Goal: Communication & Community: Answer question/provide support

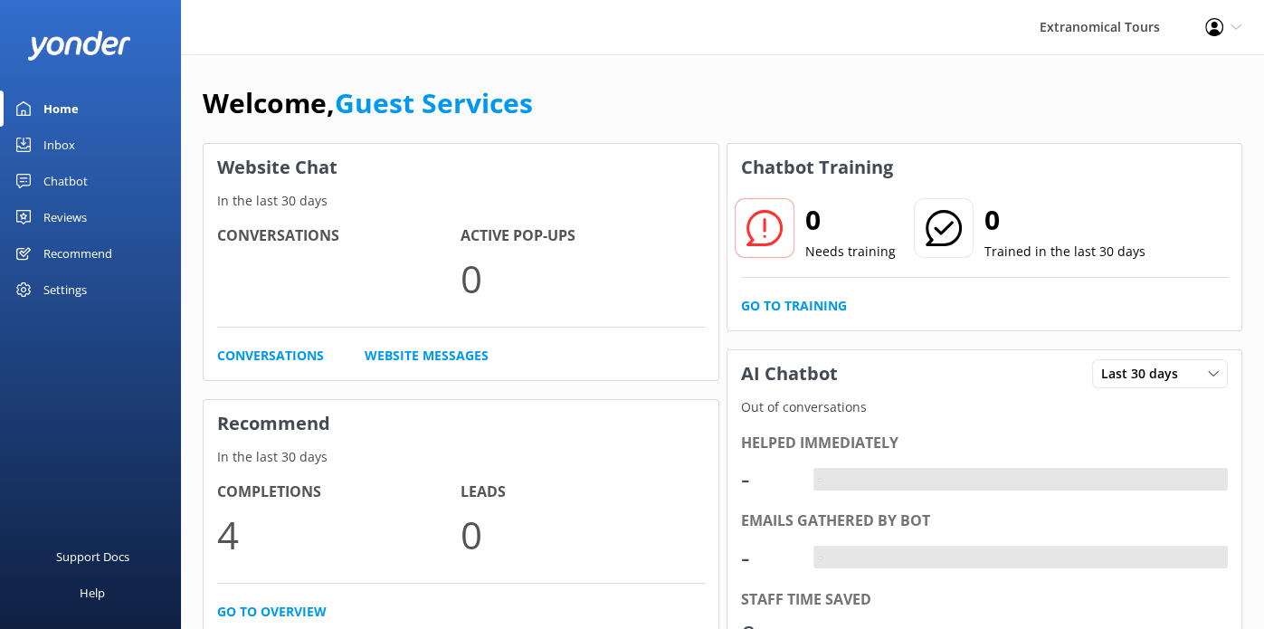
click at [74, 144] on link "Inbox" at bounding box center [90, 145] width 181 height 36
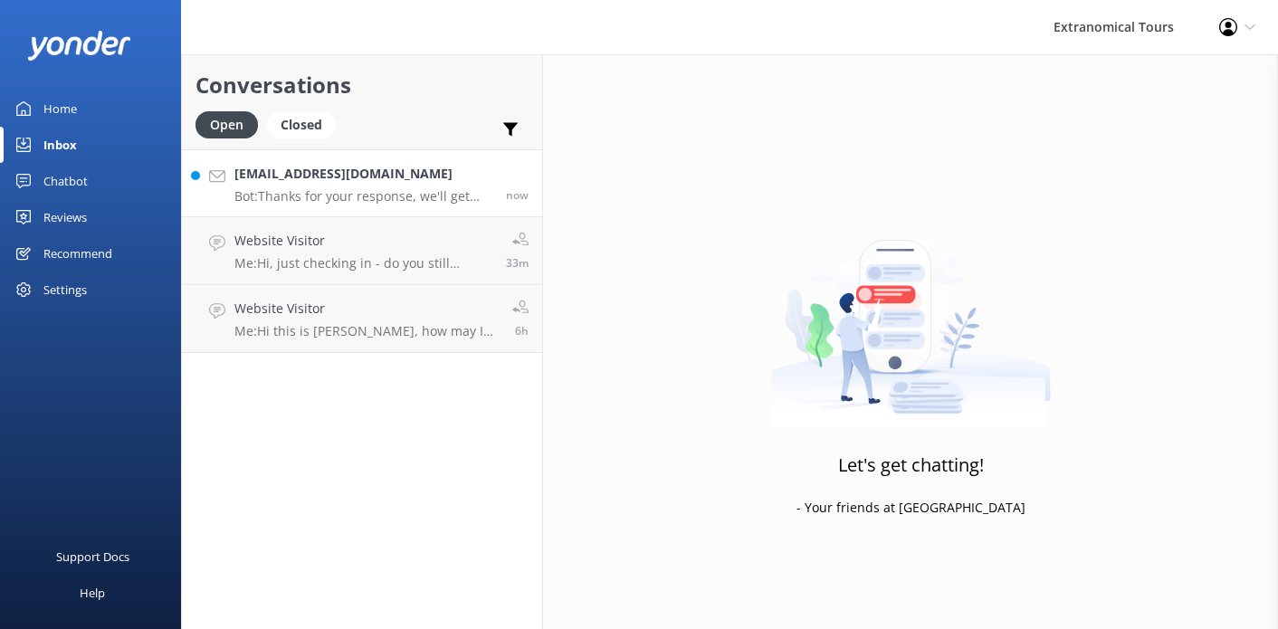
click at [411, 201] on p "Bot: Thanks for your response, we'll get back to you as soon as we can during o…" at bounding box center [363, 196] width 258 height 16
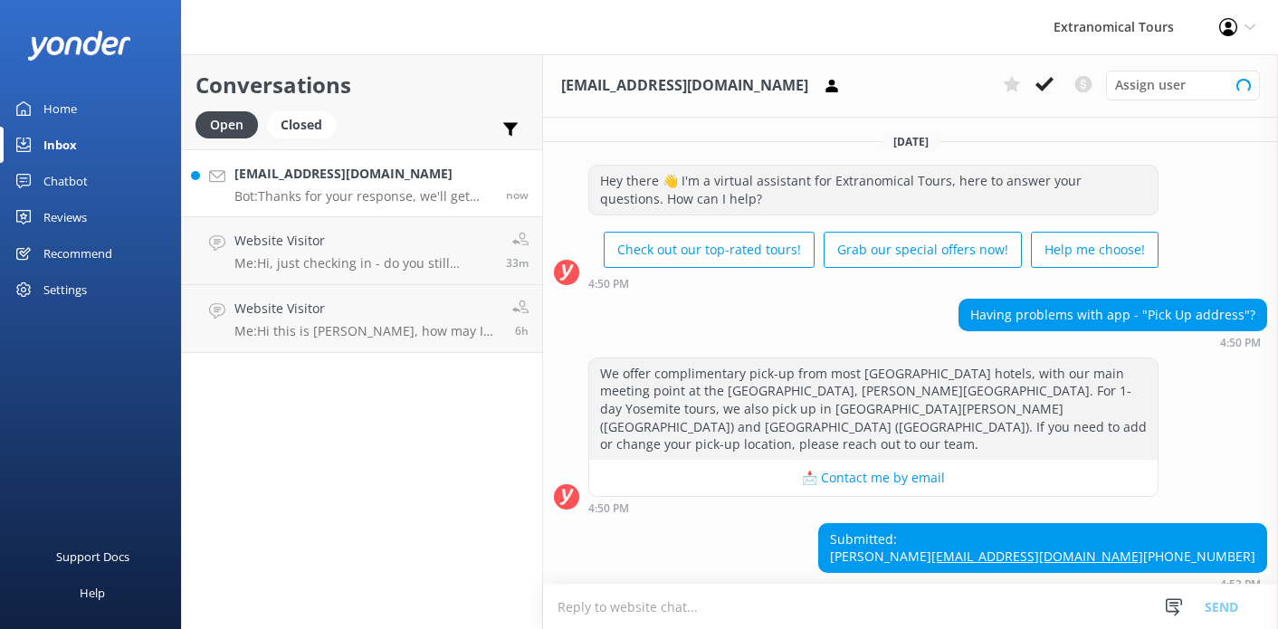
scroll to position [89, 0]
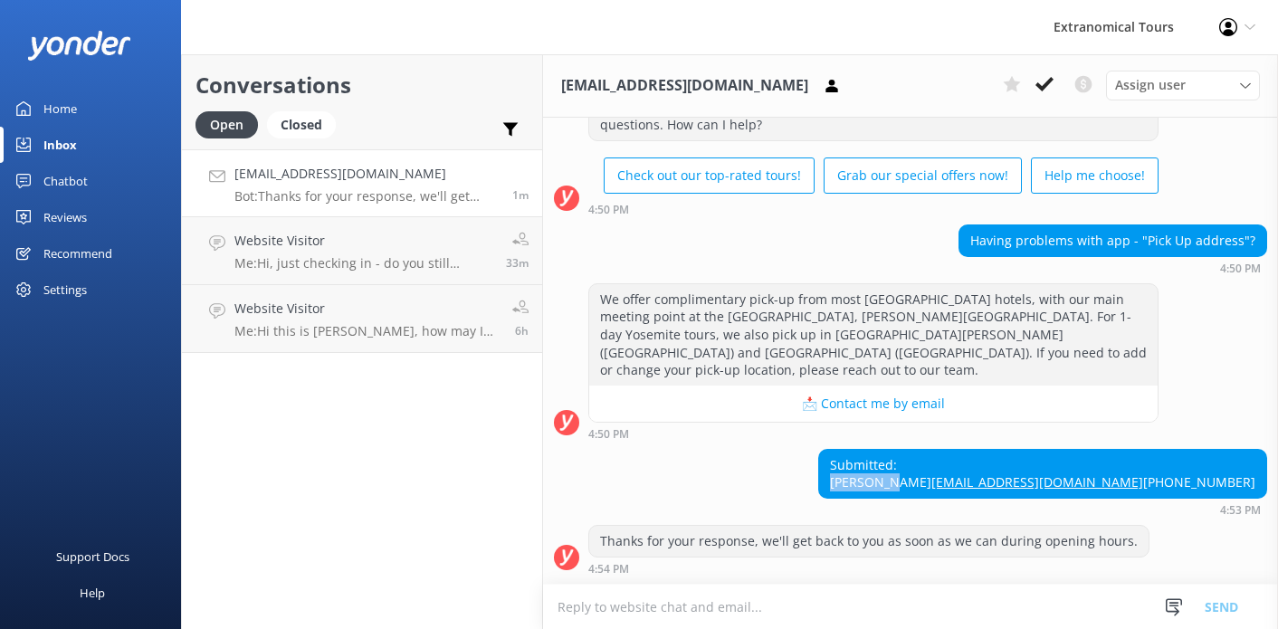
drag, startPoint x: 1094, startPoint y: 442, endPoint x: 1174, endPoint y: 448, distance: 79.9
click at [1174, 450] on div "Submitted: [PERSON_NAME] [EMAIL_ADDRESS][DOMAIN_NAME] [PHONE_NUMBER]" at bounding box center [1042, 474] width 447 height 48
copy div "[PERSON_NAME]"
copy div "Having problems with app - "Pick Up address"?"
drag, startPoint x: 992, startPoint y: 218, endPoint x: 1241, endPoint y: 217, distance: 248.9
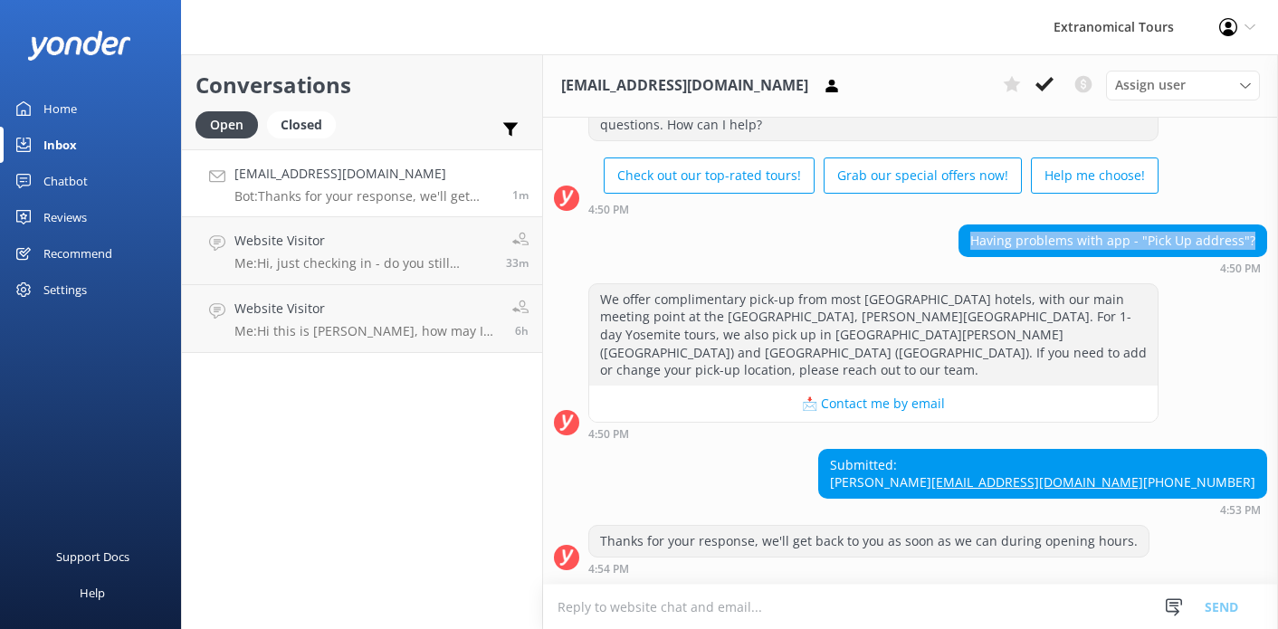
click at [1241, 225] on div "Having problems with app - "Pick Up address"?" at bounding box center [1112, 240] width 307 height 31
click at [874, 607] on textarea at bounding box center [910, 607] width 735 height 44
paste textarea "How can we assist you with the pick-up address?"
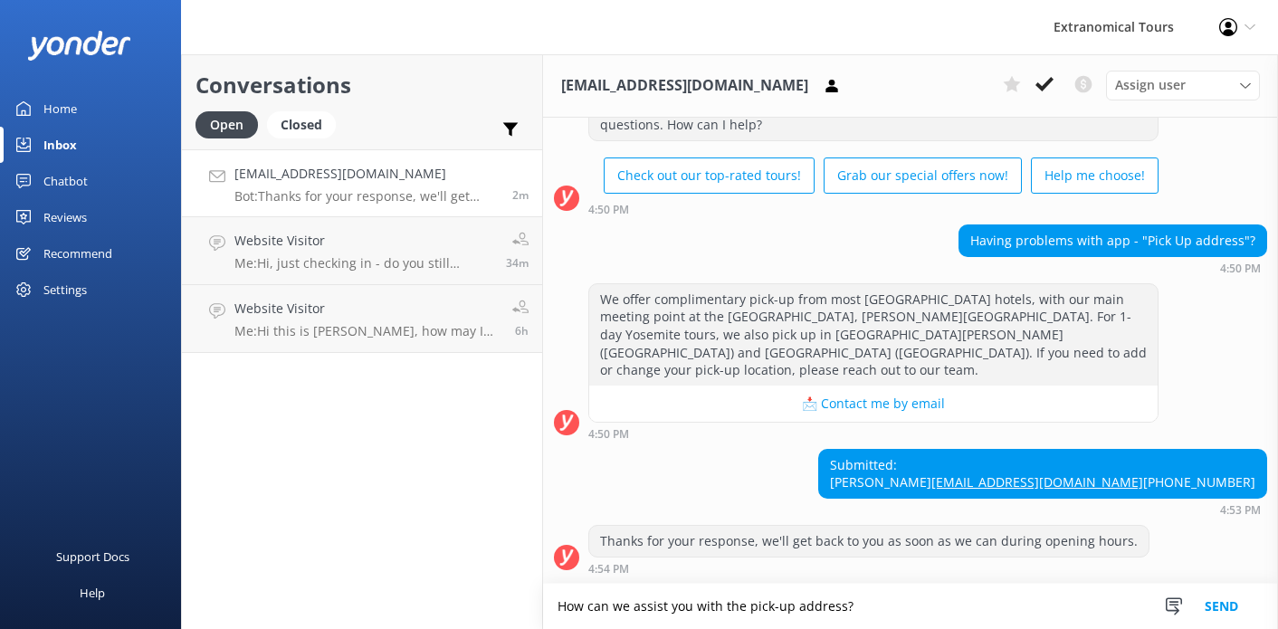
scroll to position [0, 0]
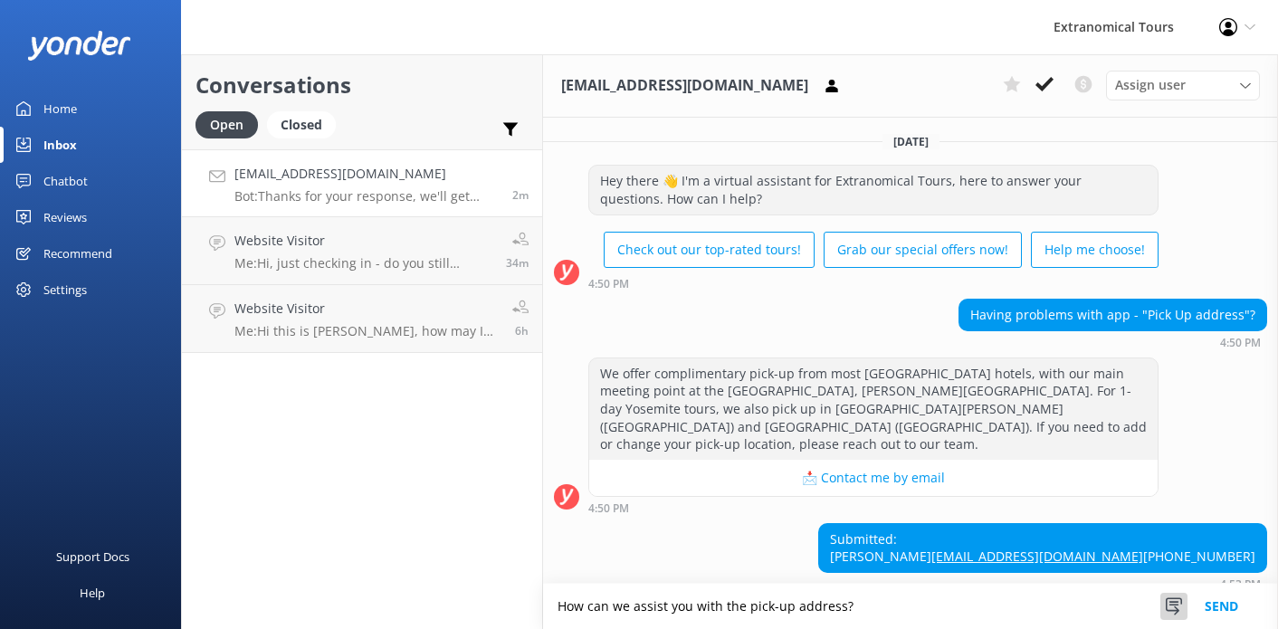
type textarea "How can we assist you with the pick-up address?"
click at [1184, 607] on div at bounding box center [1173, 606] width 27 height 27
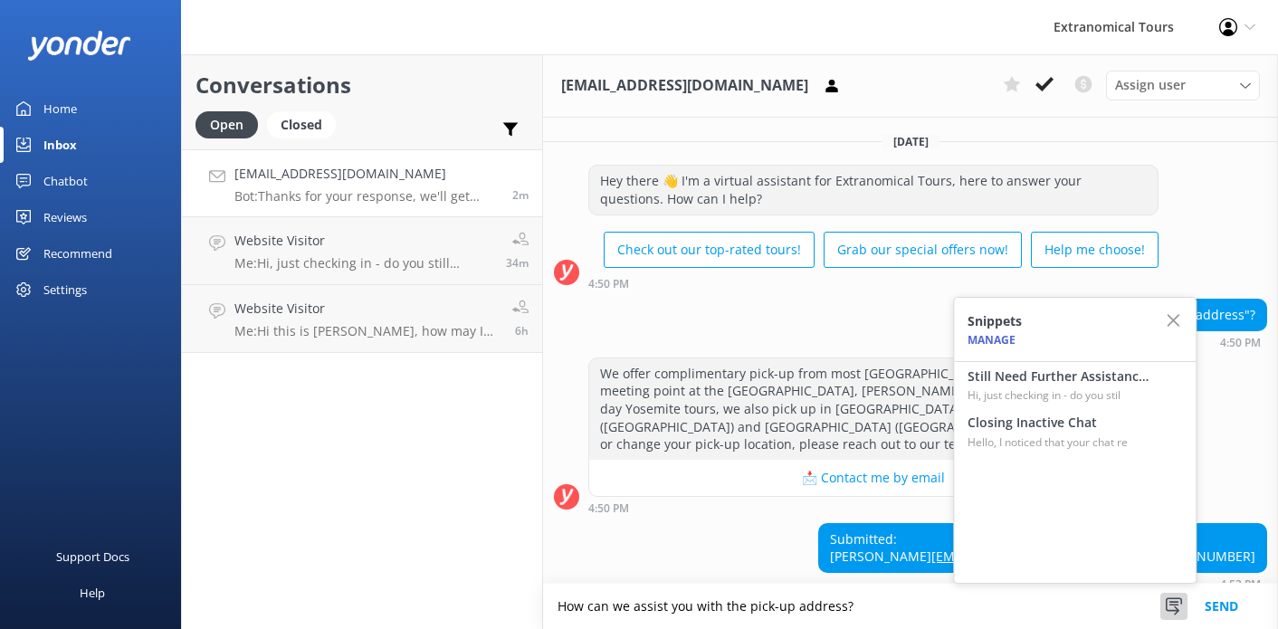
click at [801, 460] on button "📩 Contact me by email" at bounding box center [873, 478] width 568 height 36
click at [1203, 596] on button "Send" at bounding box center [1222, 606] width 68 height 45
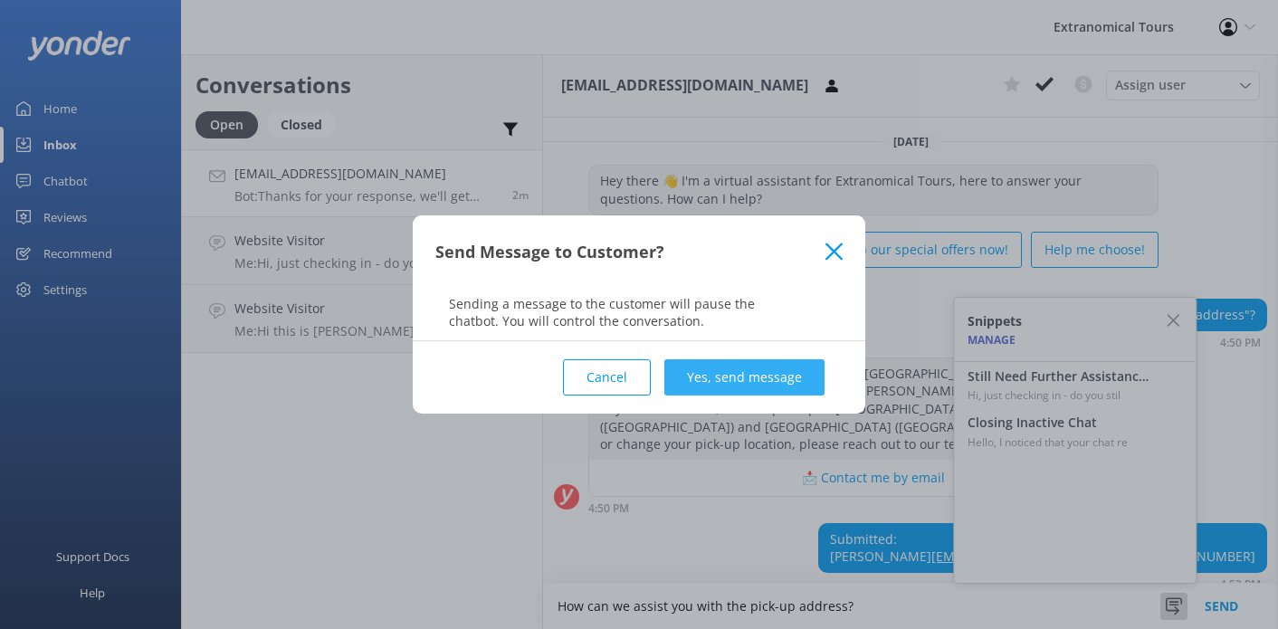
click at [712, 376] on button "Yes, send message" at bounding box center [744, 377] width 160 height 36
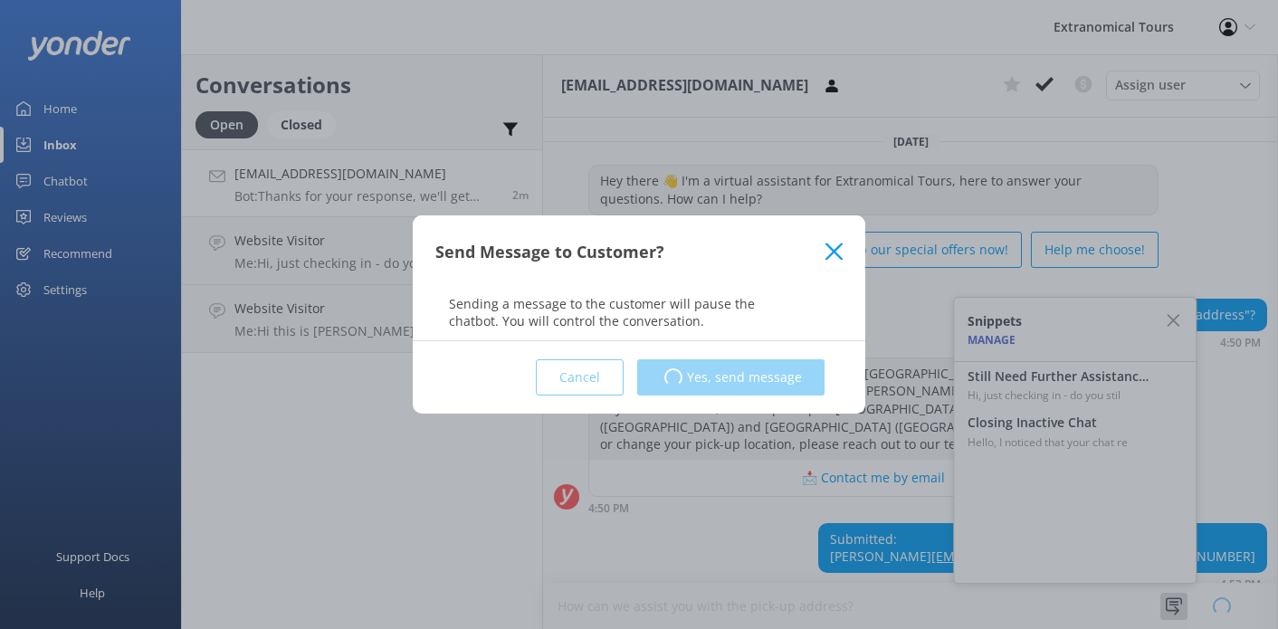
scroll to position [89, 0]
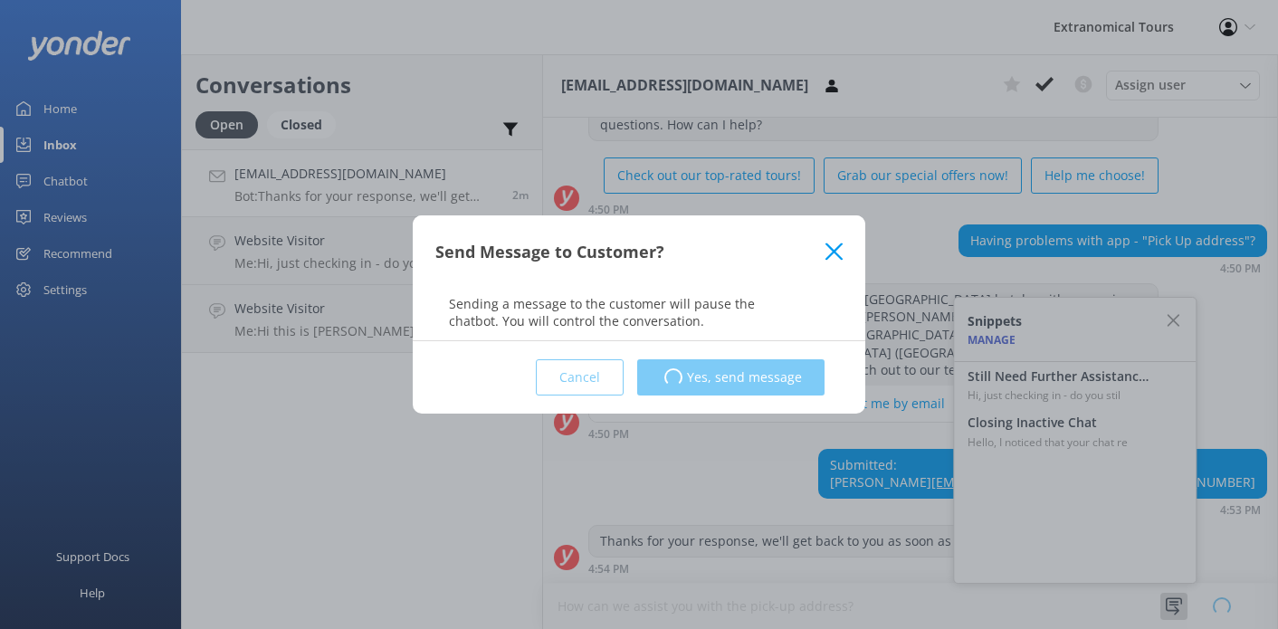
click at [264, 138] on div "Send Message to Customer? Sending a message to the customer will pause the chat…" at bounding box center [639, 314] width 1278 height 629
click at [279, 173] on div "Send Message to Customer? Sending a message to the customer will pause the chat…" at bounding box center [639, 314] width 1278 height 629
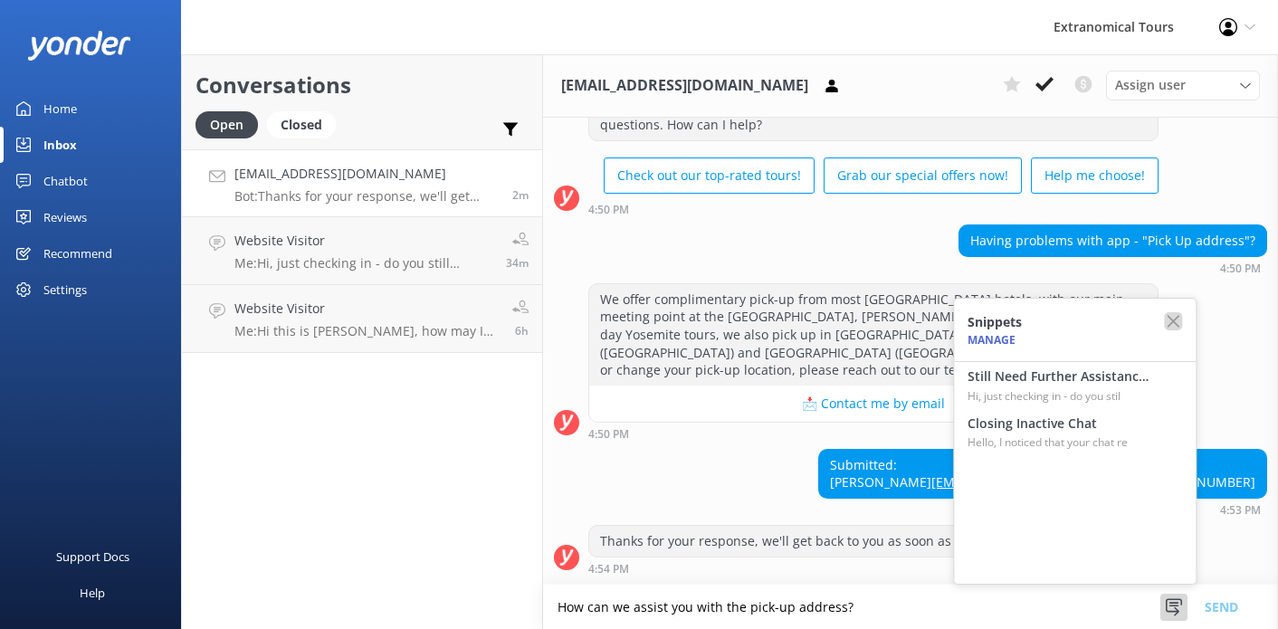
click at [1171, 325] on icon "button" at bounding box center [1173, 321] width 18 height 18
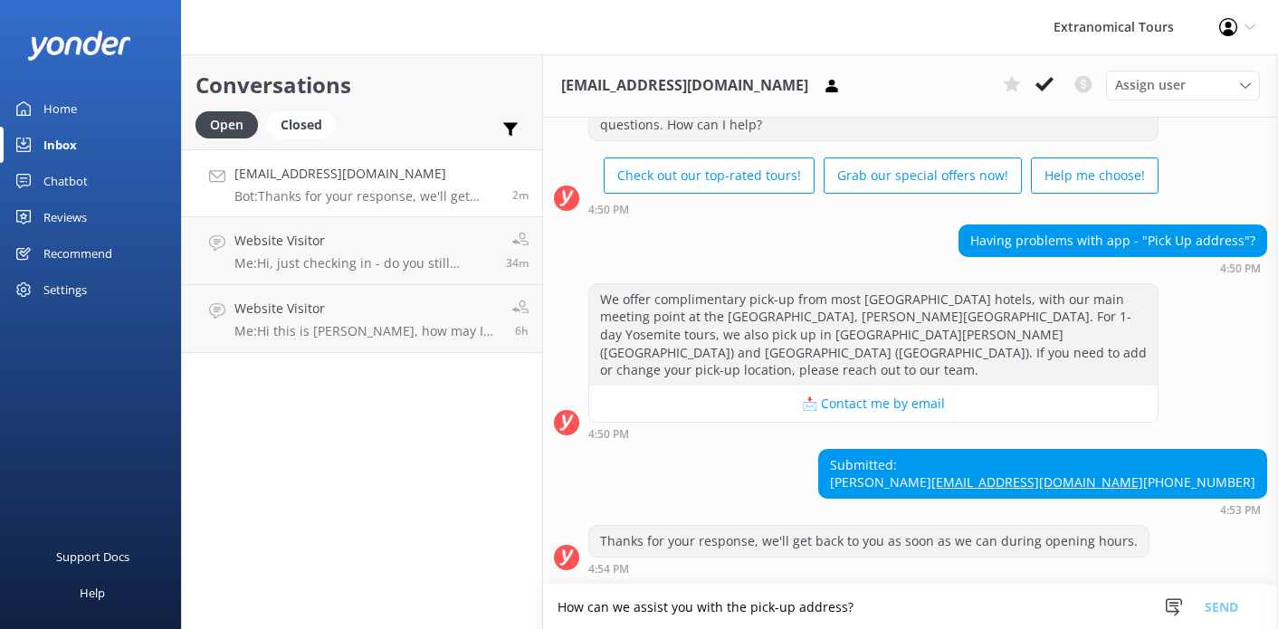
click at [944, 611] on textarea "How can we assist you with the pick-up address?" at bounding box center [910, 607] width 735 height 44
paste textarea "How can we assist you with the pick-up address?"
type textarea "How can we assist you with the pick-up address?"
click at [1212, 606] on button "Send" at bounding box center [1222, 606] width 68 height 45
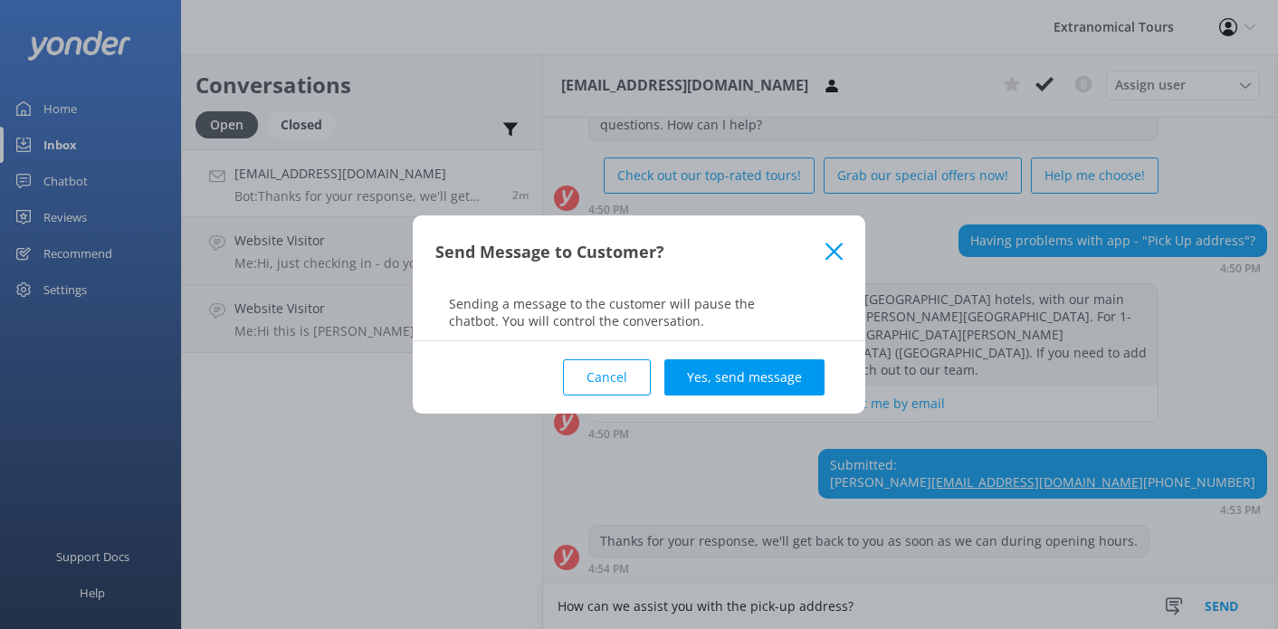
click at [744, 358] on div "Cancel Yes, send message" at bounding box center [638, 377] width 407 height 72
click at [744, 361] on button "Yes, send message" at bounding box center [744, 377] width 160 height 36
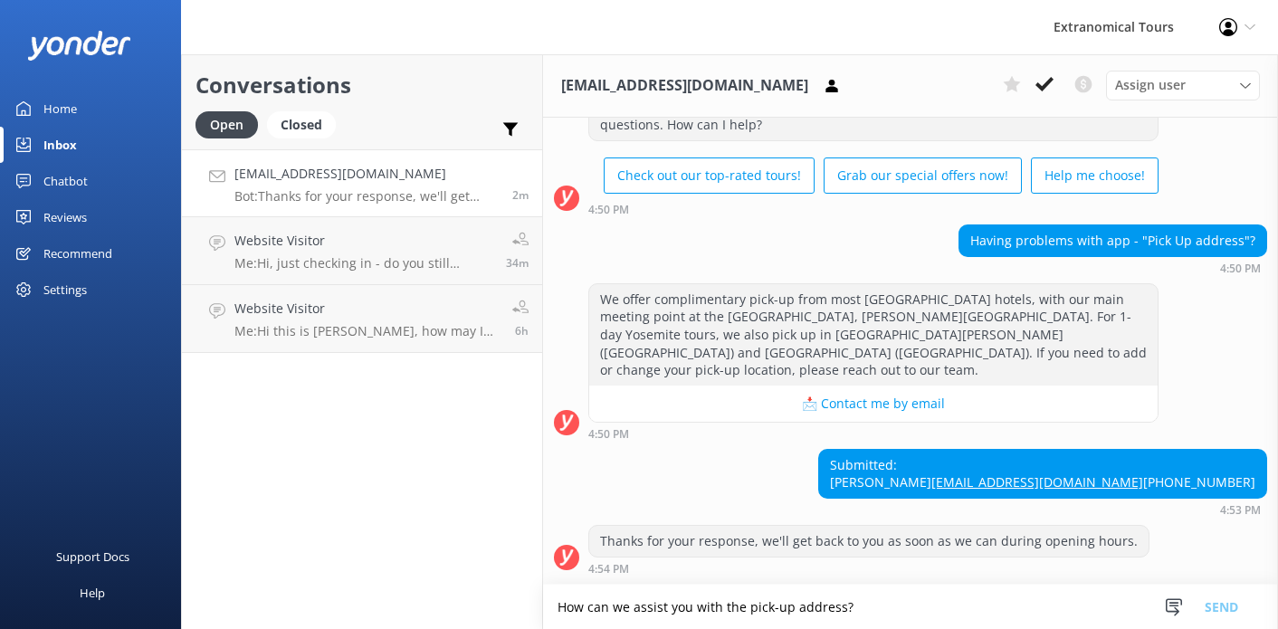
scroll to position [243, 0]
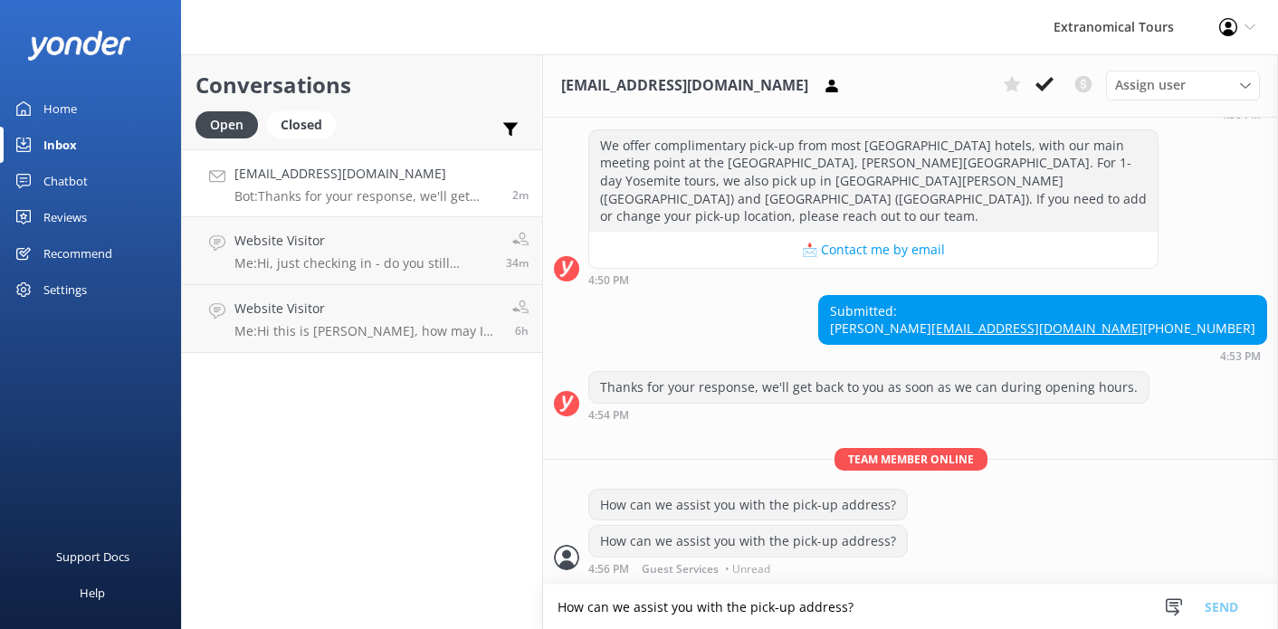
click at [332, 193] on p "Bot: Thanks for your response, we'll get back to you as soon as we can during o…" at bounding box center [366, 196] width 264 height 16
click at [343, 253] on div "Website Visitor Me: Hi, just checking in - do you still require assistance from…" at bounding box center [363, 251] width 258 height 40
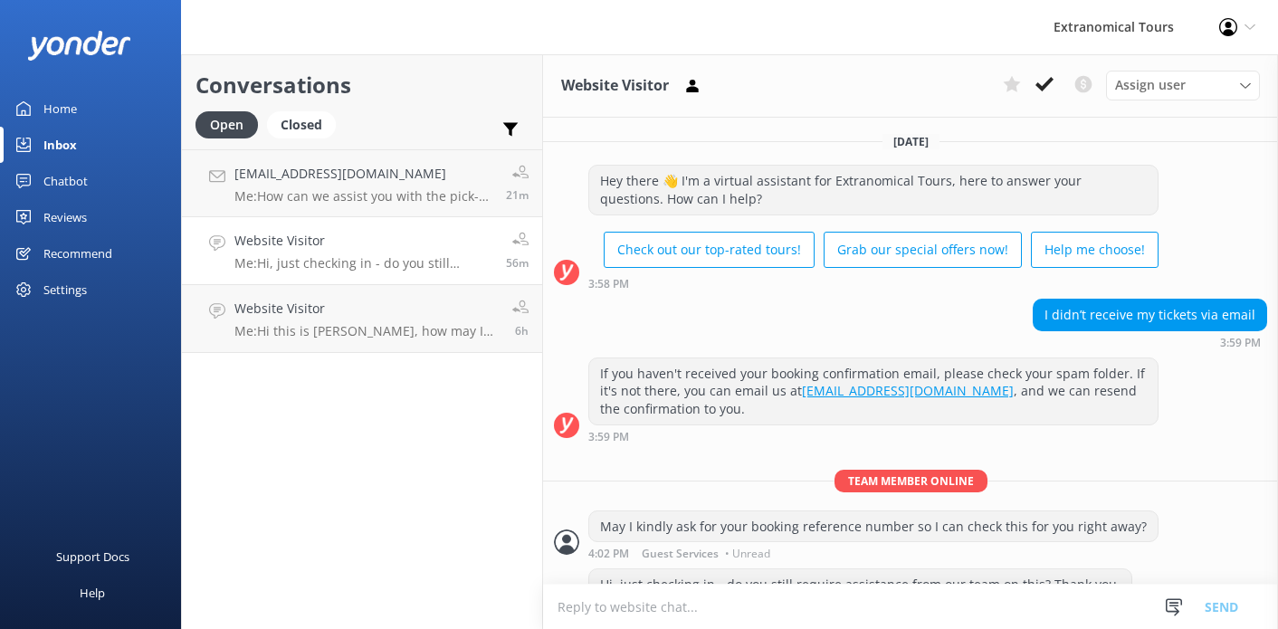
scroll to position [40, 0]
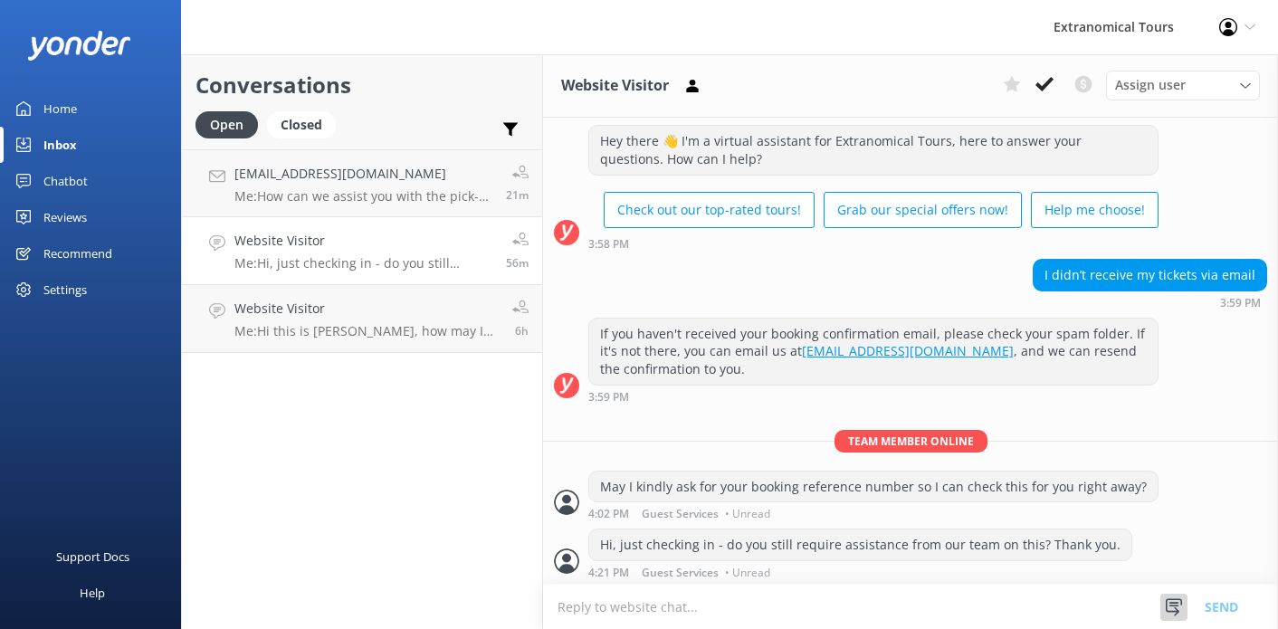
click at [1172, 598] on icon at bounding box center [1174, 607] width 18 height 18
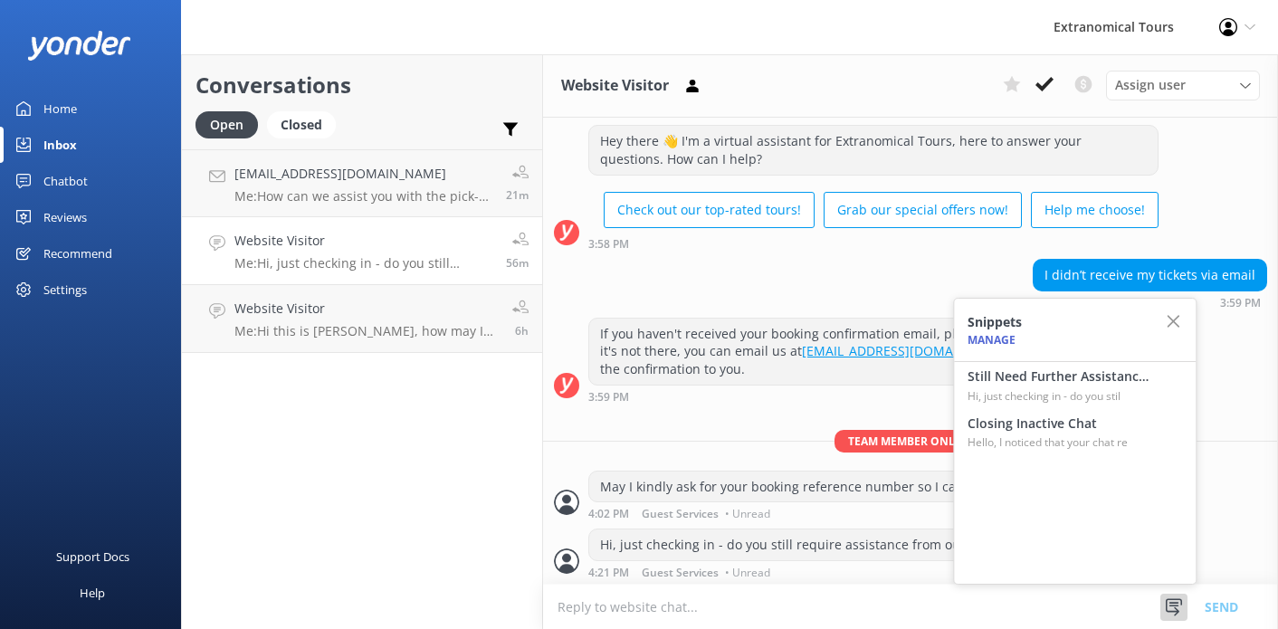
click at [433, 410] on div "Conversations Open Closed Important Converted Assigned to me Unassigned [EMAIL_…" at bounding box center [362, 341] width 362 height 575
click at [773, 390] on div "3:59 PM" at bounding box center [873, 396] width 570 height 13
click at [1032, 377] on h4 "Still Need Further Assistance?" at bounding box center [1058, 377] width 181 height 20
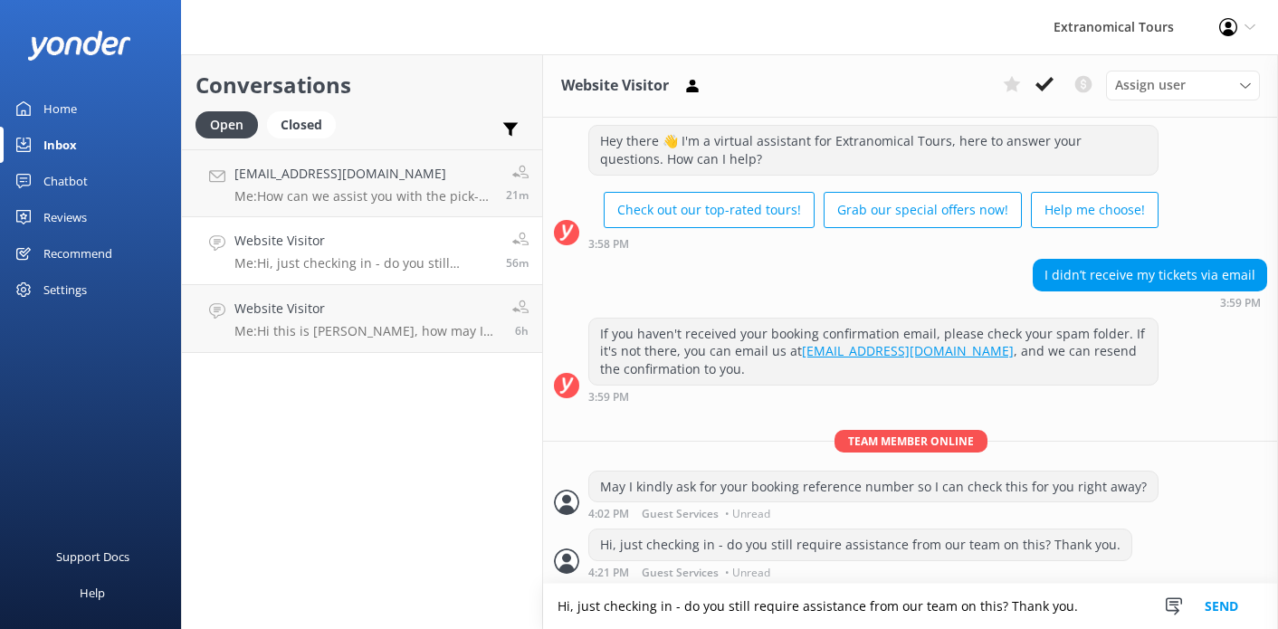
click at [1202, 604] on button "Send" at bounding box center [1222, 606] width 68 height 45
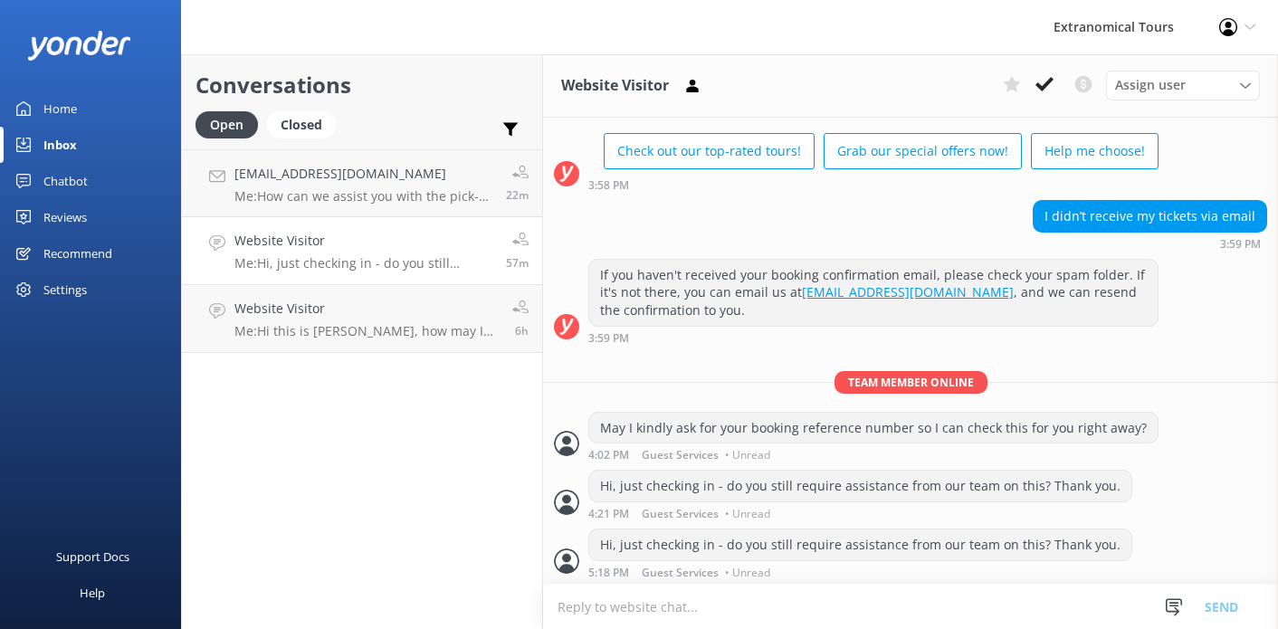
click at [389, 465] on div "Conversations Open Closed Important Converted Assigned to me Unassigned [EMAIL_…" at bounding box center [362, 341] width 362 height 575
click at [515, 32] on div "Extranomical Tours Profile Settings Logout" at bounding box center [639, 27] width 1278 height 54
